Goal: Check status: Check status

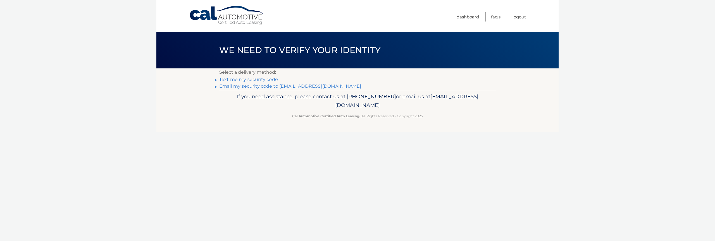
click at [273, 86] on link "**********" at bounding box center [290, 86] width 142 height 5
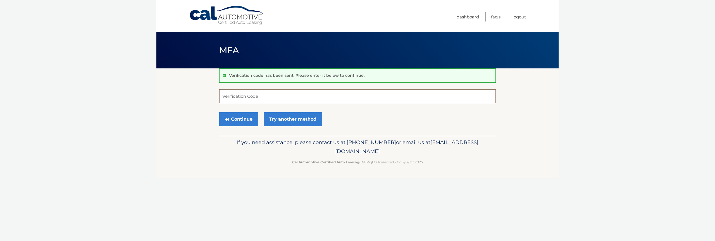
click at [282, 95] on input "Verification Code" at bounding box center [357, 96] width 277 height 14
paste input "656699"
type input "656699"
click at [219, 112] on button "Continue" at bounding box center [238, 119] width 39 height 14
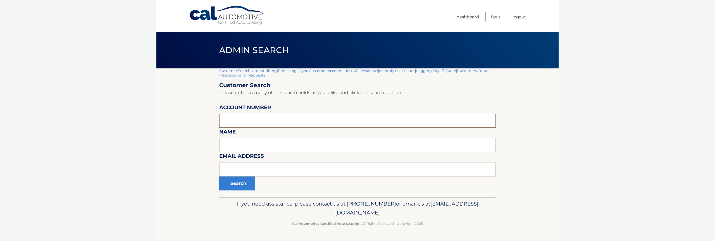
click at [258, 122] on input "text" at bounding box center [357, 121] width 277 height 14
type input "44455540966"
click at [219, 177] on button "Search" at bounding box center [237, 184] width 36 height 14
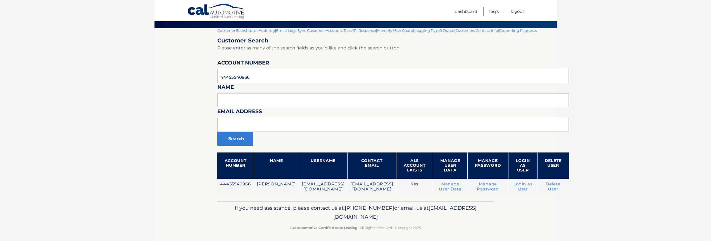
scroll to position [43, 0]
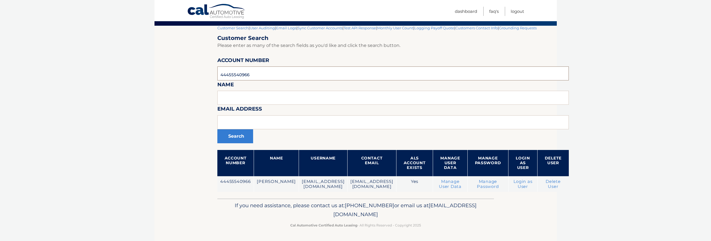
click at [258, 74] on input "44455540966" at bounding box center [393, 74] width 352 height 14
type input "44455540996"
click at [217, 129] on button "Search" at bounding box center [235, 136] width 36 height 14
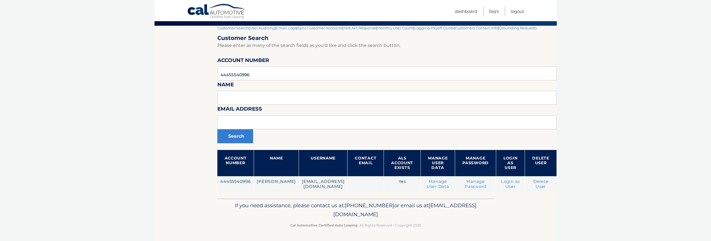
scroll to position [47, 0]
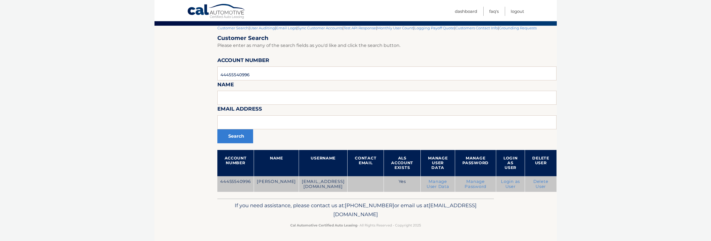
click at [501, 180] on link "Login as User" at bounding box center [510, 184] width 19 height 10
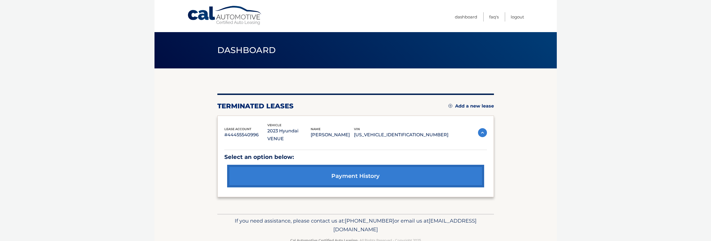
click at [410, 170] on link "payment history" at bounding box center [355, 176] width 257 height 23
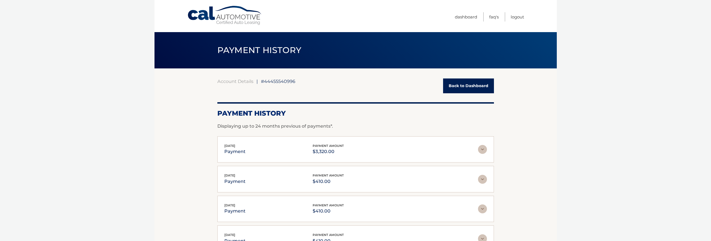
click at [481, 154] on img at bounding box center [482, 149] width 9 height 9
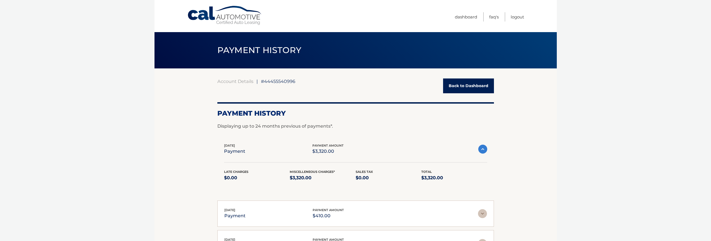
click at [482, 151] on img at bounding box center [482, 149] width 9 height 9
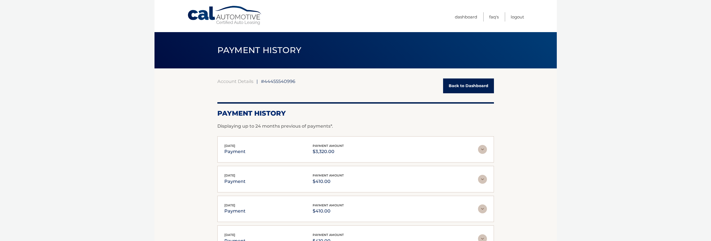
click at [482, 93] on link "Back to Dashboard" at bounding box center [468, 86] width 51 height 15
